Goal: Task Accomplishment & Management: Complete application form

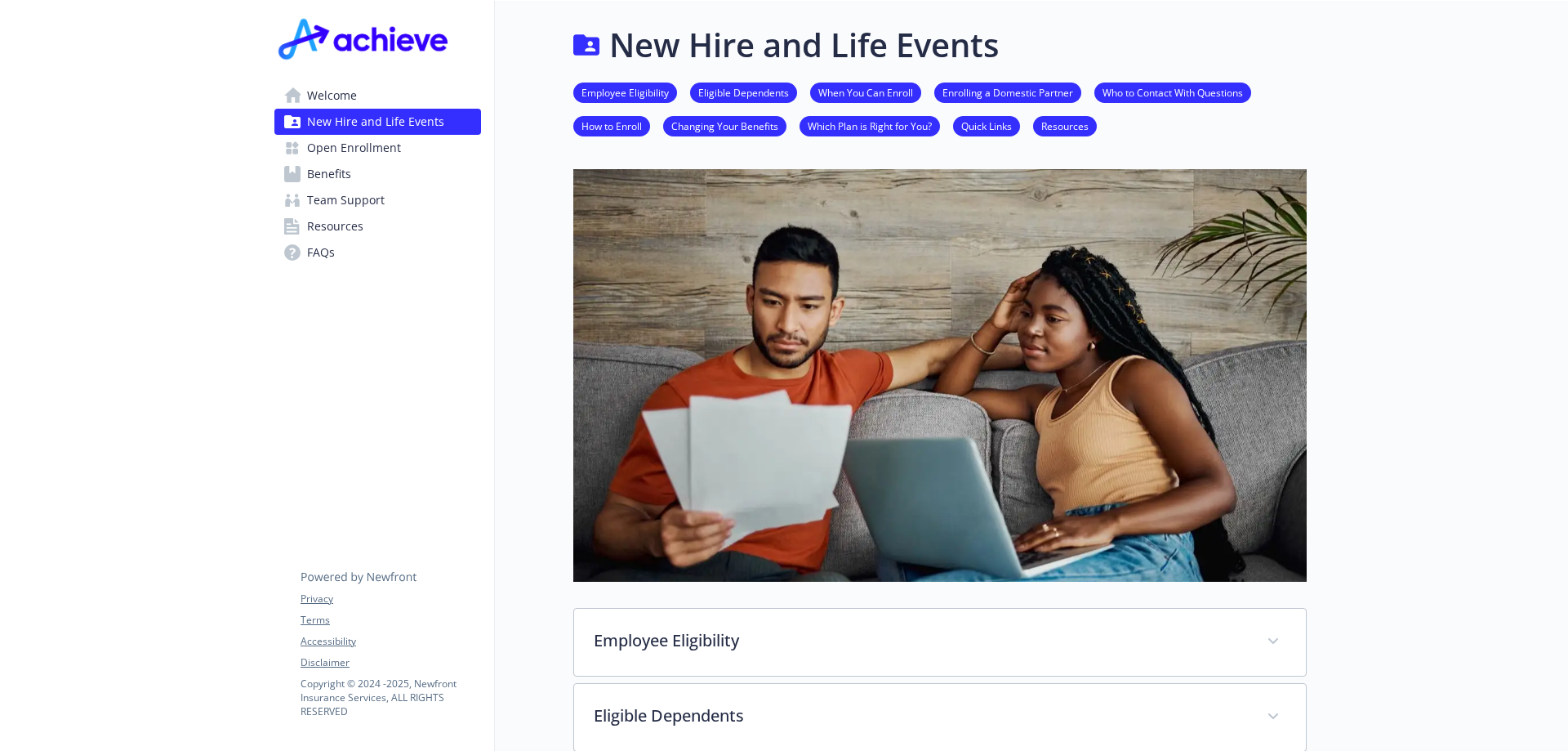
click at [436, 126] on span "New Hire and Life Events" at bounding box center [376, 121] width 137 height 26
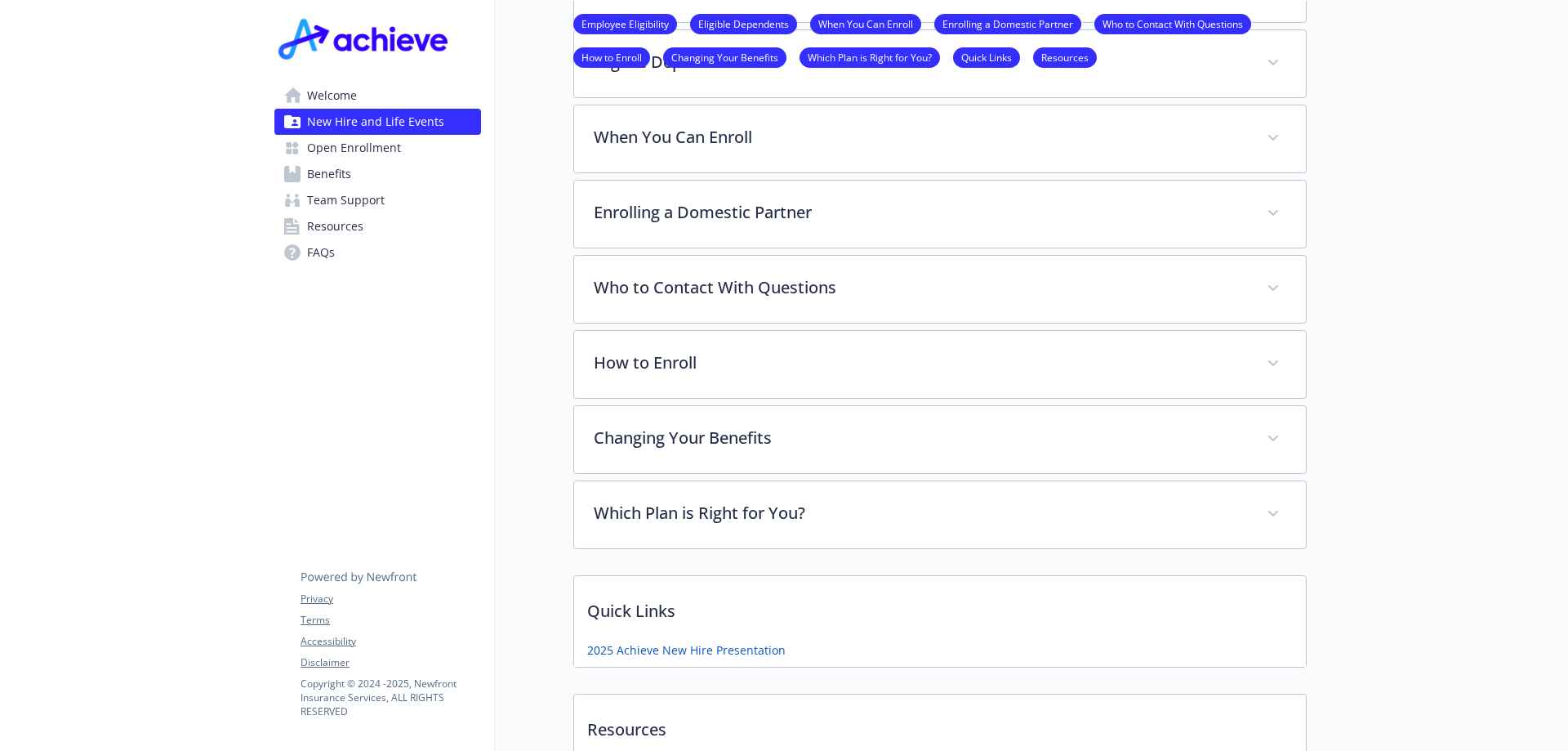
scroll to position [1004, 0]
